Goal: Task Accomplishment & Management: Manage account settings

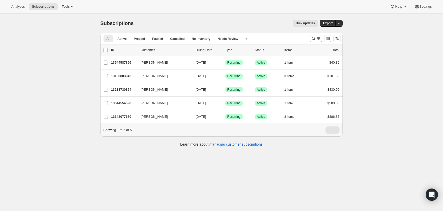
click at [74, 10] on div "Analytics Subscriptions Tools Help Settings" at bounding box center [221, 7] width 443 height 14
click at [73, 9] on icon at bounding box center [72, 6] width 5 height 5
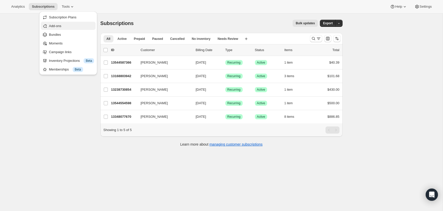
click at [69, 26] on span "Add-ons" at bounding box center [71, 25] width 45 height 5
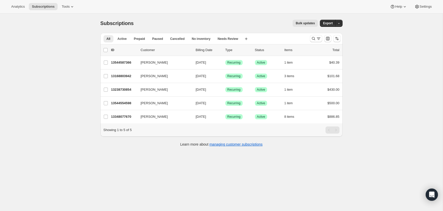
click at [69, 11] on div "Analytics Subscriptions Tools Help Settings" at bounding box center [221, 7] width 443 height 14
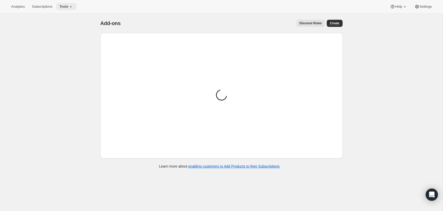
click at [68, 8] on span "Tools" at bounding box center [63, 7] width 9 height 4
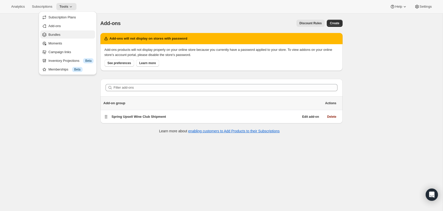
click at [69, 35] on span "Bundles" at bounding box center [70, 34] width 45 height 5
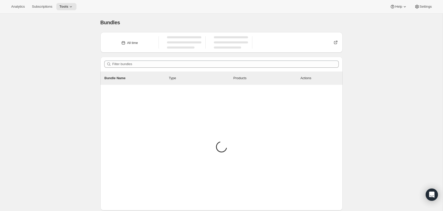
scroll to position [20, 0]
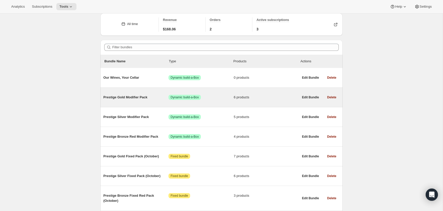
click at [156, 99] on span "Prestige Gold Modifier Pack" at bounding box center [136, 97] width 65 height 5
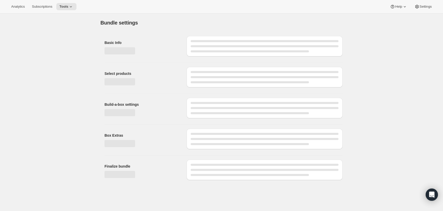
type input "Prestige Gold Modifier Pack"
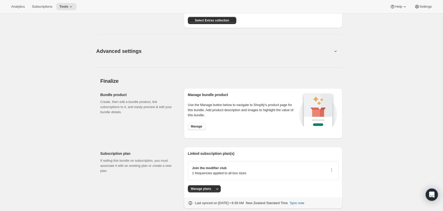
scroll to position [465, 0]
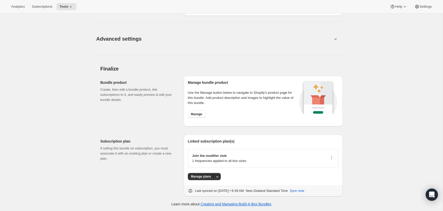
click at [200, 119] on div "Manage bundle product Use the Manage button below to navigate to Shopify’s prod…" at bounding box center [243, 101] width 110 height 42
click at [198, 114] on span "Manage" at bounding box center [196, 114] width 11 height 4
click at [68, 8] on span "Tools" at bounding box center [63, 7] width 9 height 4
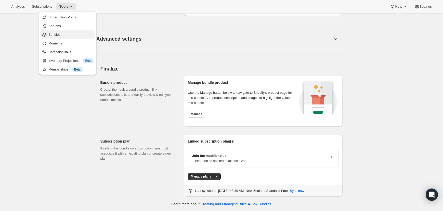
click at [66, 32] on span "Bundles" at bounding box center [70, 34] width 45 height 5
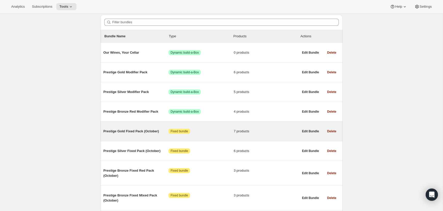
scroll to position [46, 0]
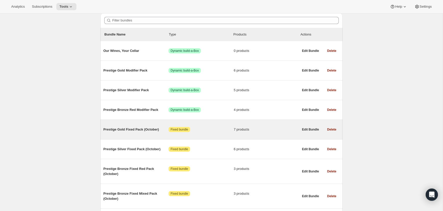
click at [149, 137] on div "Prestige Gold Fixed Pack (October) Attention Fixed bundle 7 products Edit Bundl…" at bounding box center [222, 129] width 242 height 19
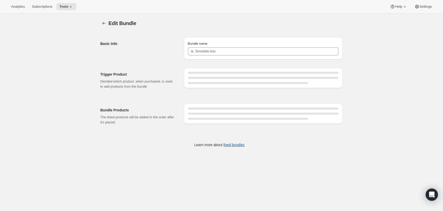
type input "Prestige Gold Fixed Pack (October)"
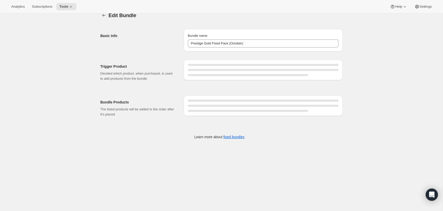
scroll to position [14, 0]
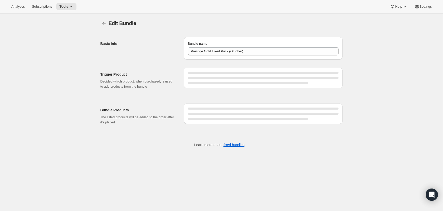
type input "Prestige Gold Fixed Pack (October)"
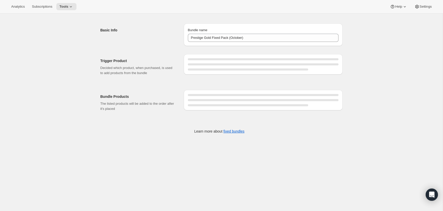
drag, startPoint x: 146, startPoint y: 104, endPoint x: 155, endPoint y: 103, distance: 9.2
click at [146, 104] on p "The listed products will be added to the order after it's placed" at bounding box center [138, 106] width 75 height 10
click at [165, 102] on p "The listed products will be added to the order after it's placed" at bounding box center [138, 106] width 75 height 10
click at [172, 102] on p "The listed products will be added to the order after it's placed" at bounding box center [138, 106] width 75 height 10
click at [166, 64] on div "Trigger Product Decided which product, when purchased, is used to add products …" at bounding box center [138, 66] width 75 height 17
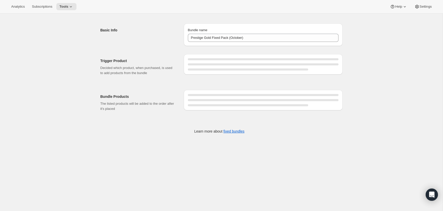
click at [168, 65] on p "Decided which product, when purchased, is used to add products from the bundle" at bounding box center [138, 70] width 75 height 10
drag, startPoint x: 133, startPoint y: 62, endPoint x: 131, endPoint y: 61, distance: 3.2
click at [133, 62] on h2 "Trigger Product" at bounding box center [138, 60] width 75 height 5
click at [212, 61] on div at bounding box center [263, 64] width 151 height 12
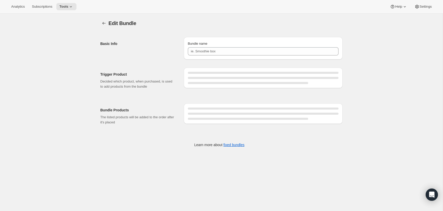
click at [197, 74] on div at bounding box center [263, 78] width 151 height 12
type input "Prestige Gold Fixed Pack (October)"
drag, startPoint x: 206, startPoint y: 73, endPoint x: 228, endPoint y: 78, distance: 22.5
click at [215, 74] on div at bounding box center [263, 78] width 151 height 12
drag, startPoint x: 228, startPoint y: 78, endPoint x: 223, endPoint y: 79, distance: 4.4
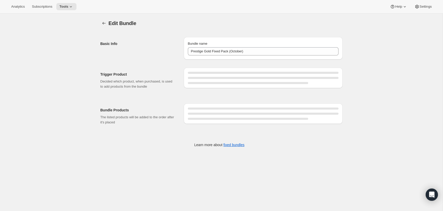
click at [227, 79] on div at bounding box center [263, 78] width 151 height 2
click at [223, 79] on div at bounding box center [263, 78] width 151 height 12
click at [224, 79] on div at bounding box center [263, 78] width 151 height 12
drag, startPoint x: 224, startPoint y: 79, endPoint x: 218, endPoint y: 58, distance: 22.0
click at [225, 78] on div at bounding box center [263, 78] width 151 height 12
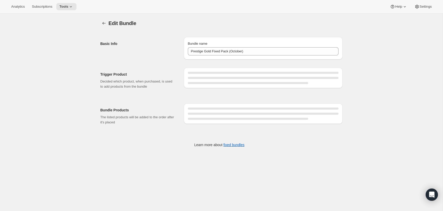
click at [136, 75] on h2 "Trigger Product" at bounding box center [138, 74] width 75 height 5
click at [208, 63] on div "Trigger Product Decided which product, when purchased, is used to add products …" at bounding box center [219, 105] width 246 height 93
click at [169, 56] on div "Basic Info" at bounding box center [140, 48] width 79 height 22
